Goal: Check status: Check status

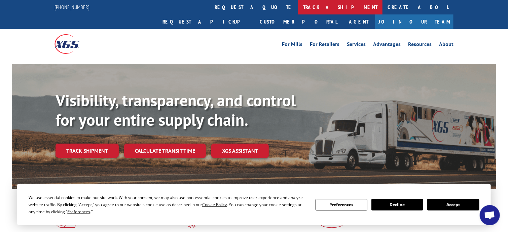
click at [298, 11] on link "track a shipment" at bounding box center [340, 7] width 84 height 14
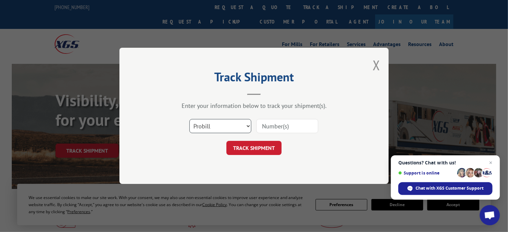
click at [227, 130] on select "Select category... Probill BOL PO" at bounding box center [220, 126] width 62 height 14
select select "bol"
click at [189, 119] on select "Select category... Probill BOL PO" at bounding box center [220, 126] width 62 height 14
click at [290, 129] on input at bounding box center [287, 126] width 62 height 14
paste input "342682"
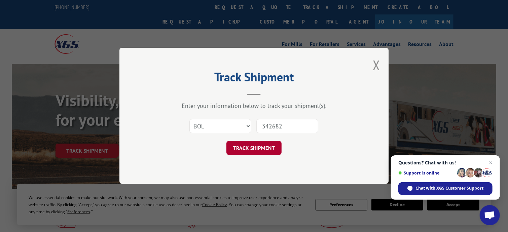
type input "342682"
click at [268, 145] on button "TRACK SHIPMENT" at bounding box center [253, 148] width 55 height 14
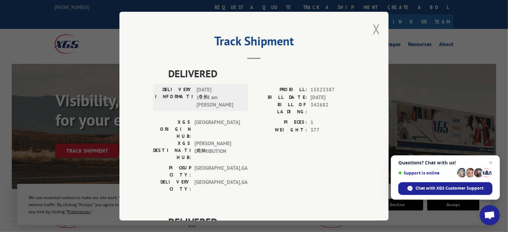
click at [374, 24] on button "Close modal" at bounding box center [376, 29] width 7 height 18
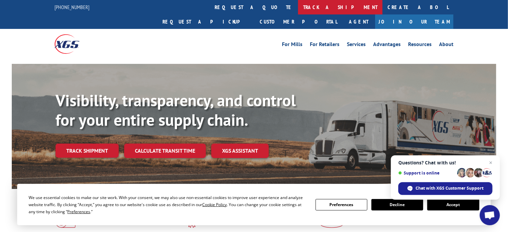
click at [298, 4] on link "track a shipment" at bounding box center [340, 7] width 84 height 14
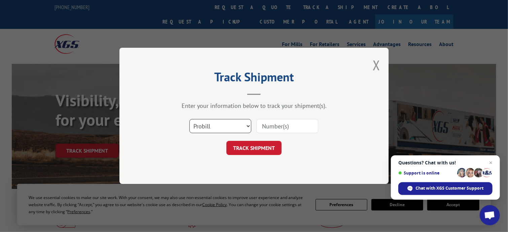
click at [226, 126] on select "Select category... Probill BOL PO" at bounding box center [220, 126] width 62 height 14
select select "po"
click at [189, 119] on select "Select category... Probill BOL PO" at bounding box center [220, 126] width 62 height 14
click at [279, 125] on input at bounding box center [287, 126] width 62 height 14
paste input "70AH399-0055093538"
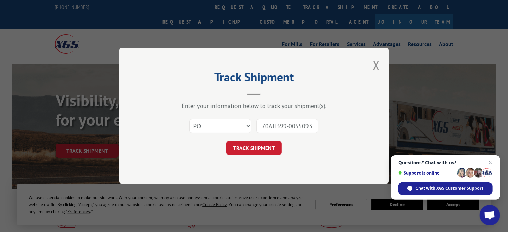
scroll to position [0, 8]
click at [281, 127] on input "70AH399-0055093538" at bounding box center [287, 126] width 62 height 14
type input "[US_VEHICLE_IDENTIFICATION_NUMBER]"
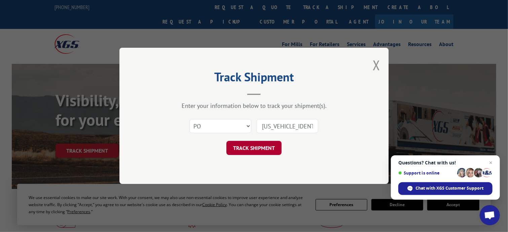
click at [270, 147] on button "TRACK SHIPMENT" at bounding box center [253, 148] width 55 height 14
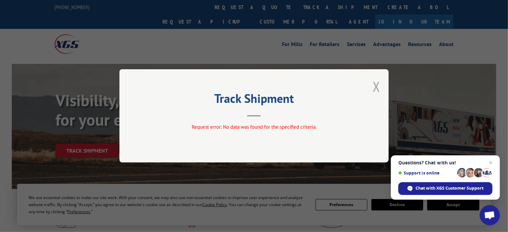
click at [379, 90] on button "Close modal" at bounding box center [376, 87] width 7 height 18
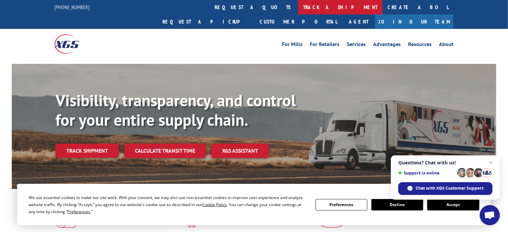
click at [298, 8] on link "track a shipment" at bounding box center [340, 7] width 84 height 14
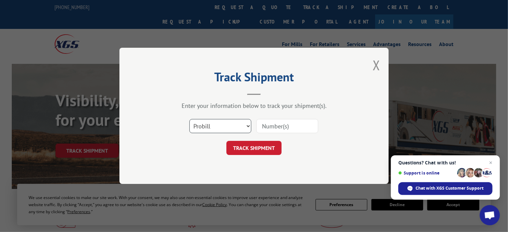
click at [240, 131] on select "Select category... Probill BOL PO" at bounding box center [220, 126] width 62 height 14
select select "bol"
click at [189, 119] on select "Select category... Probill BOL PO" at bounding box center [220, 126] width 62 height 14
click at [296, 123] on input at bounding box center [287, 126] width 62 height 14
paste input "342682"
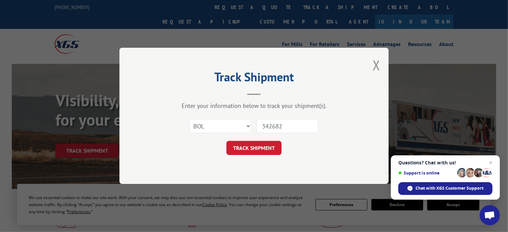
click at [284, 125] on input "342682" at bounding box center [287, 126] width 62 height 14
paste input "70AH399"
type input "34268270AH399"
click at [268, 144] on button "TRACK SHIPMENT" at bounding box center [253, 148] width 55 height 14
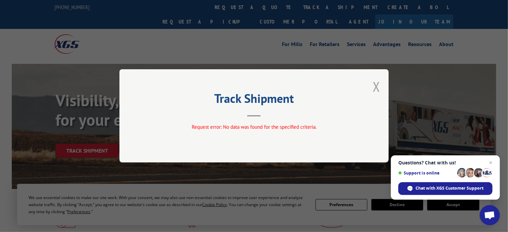
click at [378, 85] on button "Close modal" at bounding box center [376, 87] width 7 height 18
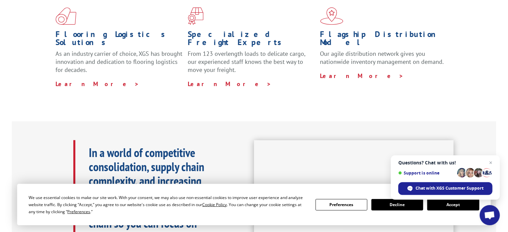
scroll to position [235, 0]
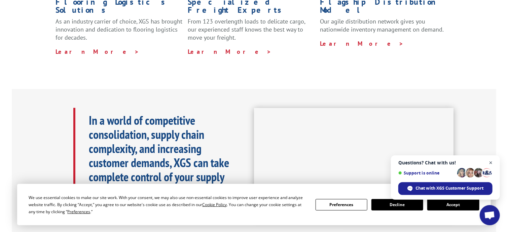
click at [488, 162] on span "Open chat" at bounding box center [491, 163] width 8 height 8
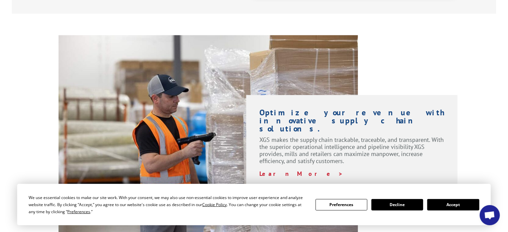
scroll to position [471, 0]
